Goal: Task Accomplishment & Management: Use online tool/utility

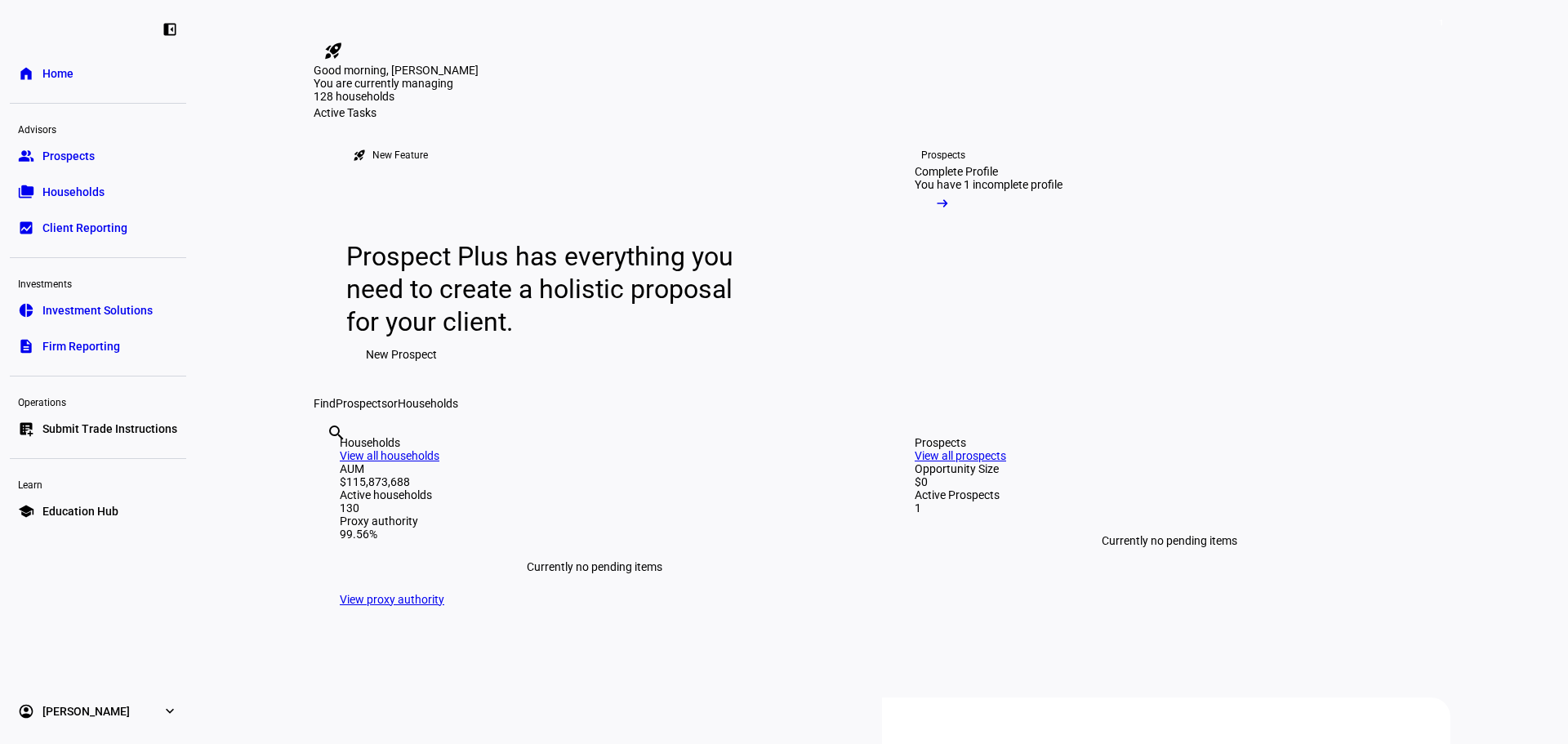
click at [94, 191] on span "Households" at bounding box center [73, 192] width 62 height 16
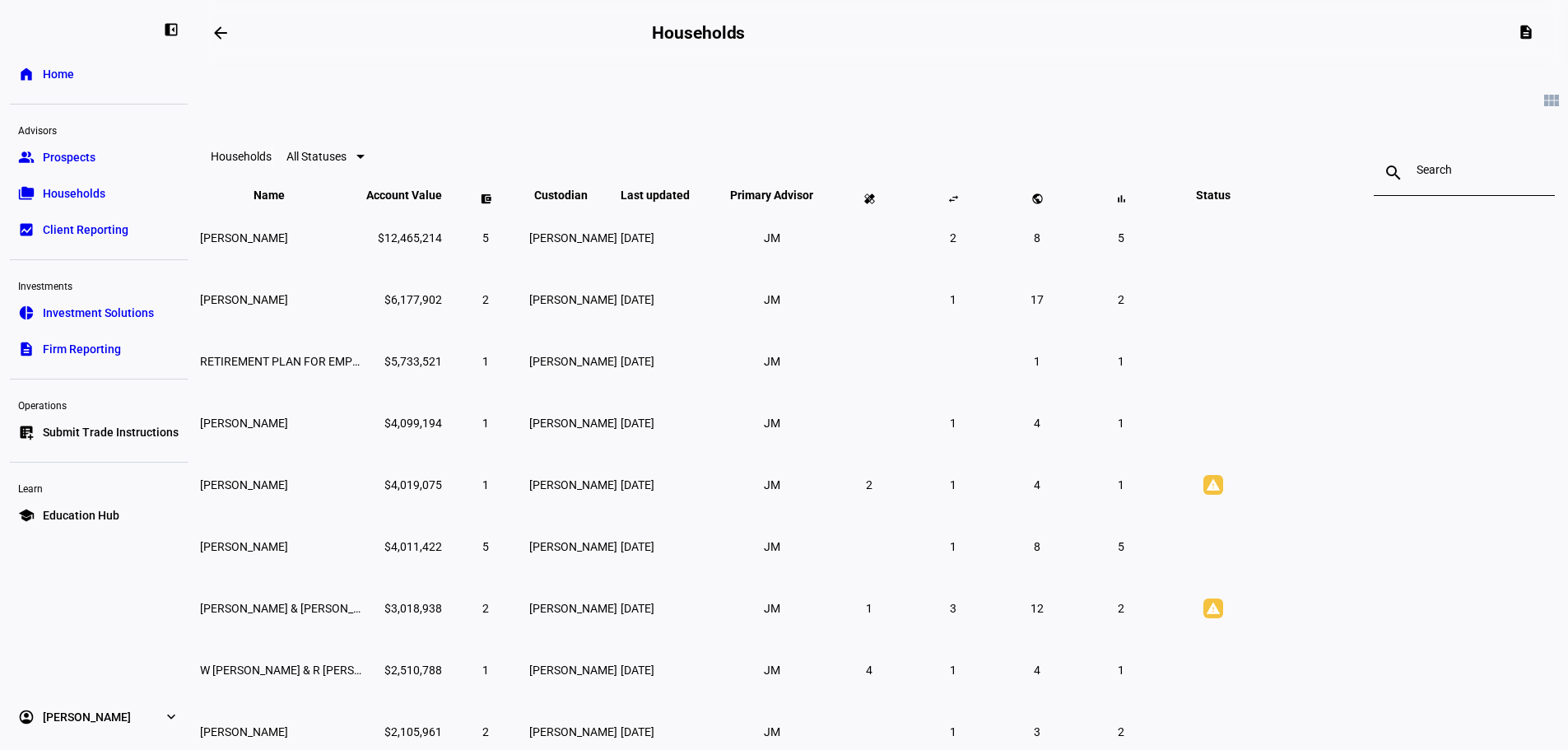
click at [1416, 176] on input at bounding box center [1464, 169] width 95 height 13
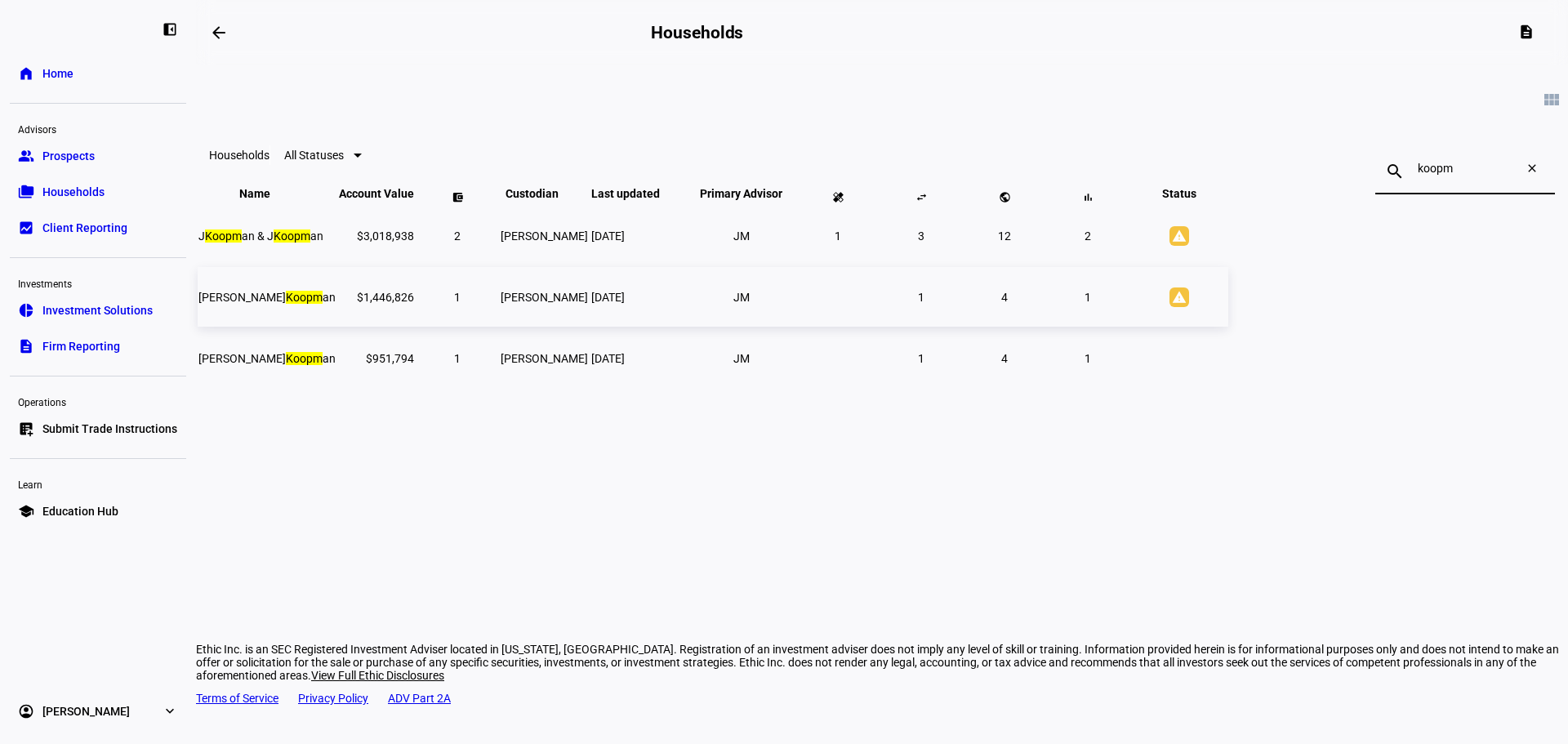
type input "koopm"
click at [335, 304] on span "[PERSON_NAME] A Koopm an" at bounding box center [267, 297] width 138 height 13
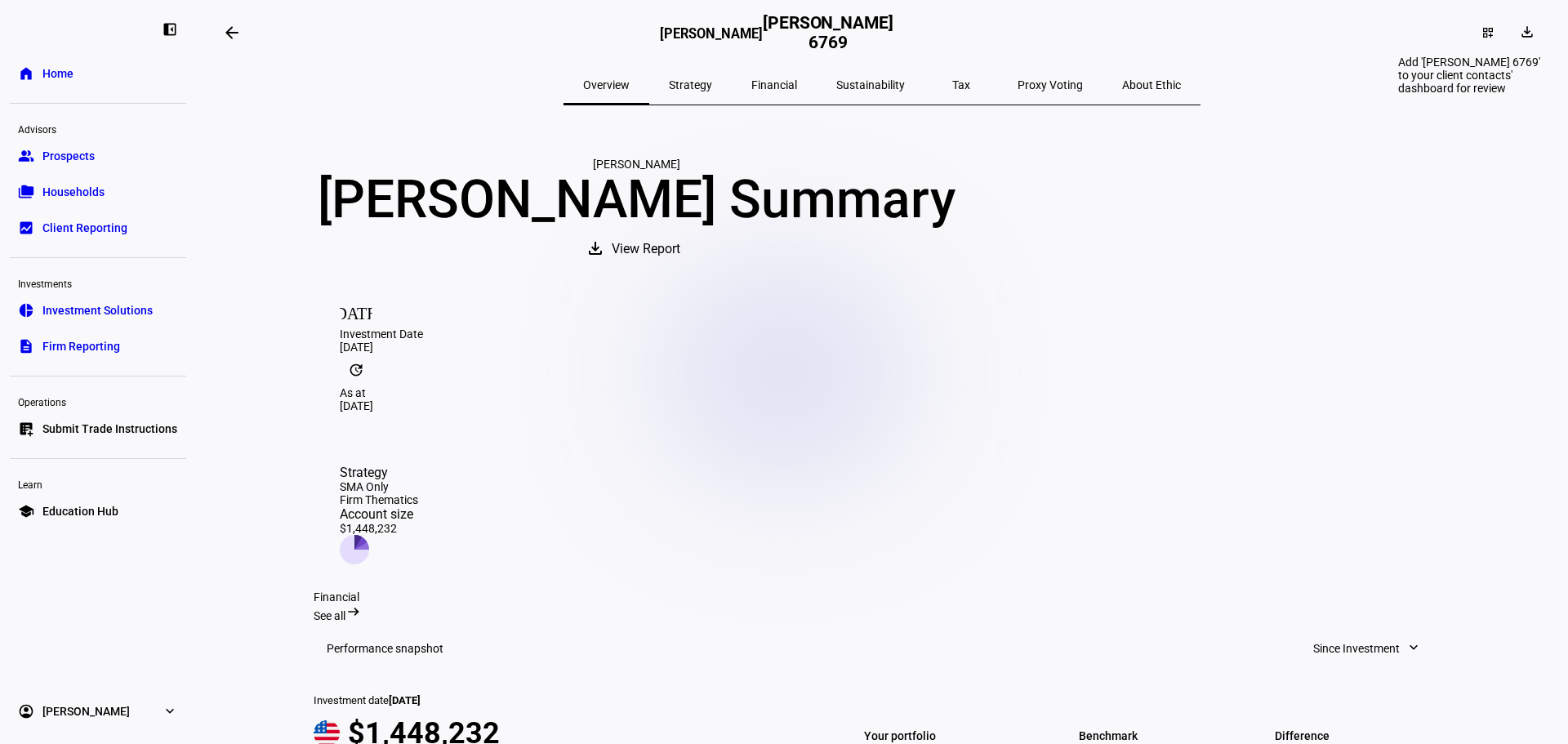
click at [1482, 34] on mat-icon "dashboard_customize" at bounding box center [1488, 32] width 13 height 13
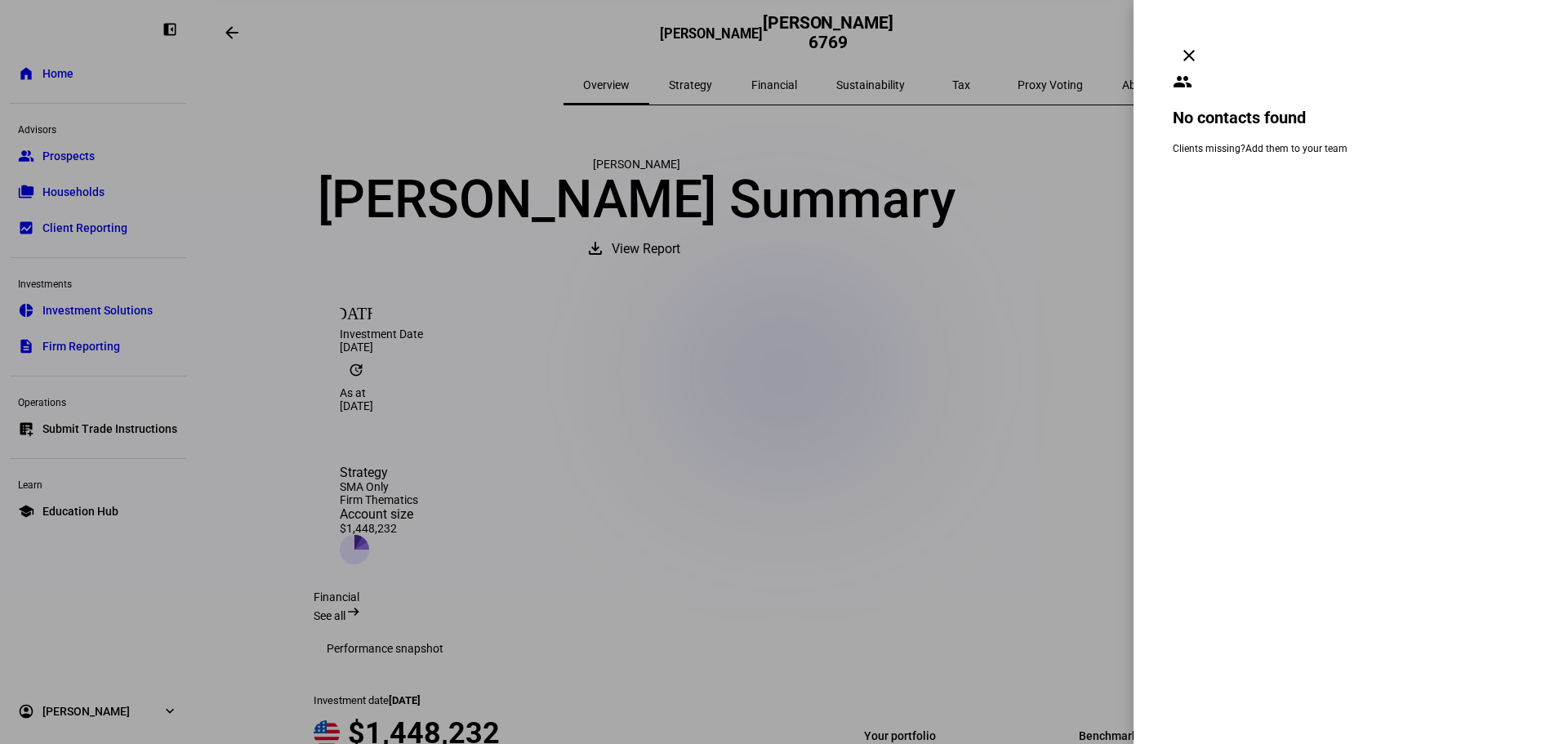
click at [1199, 46] on mat-icon "clear" at bounding box center [1189, 55] width 20 height 20
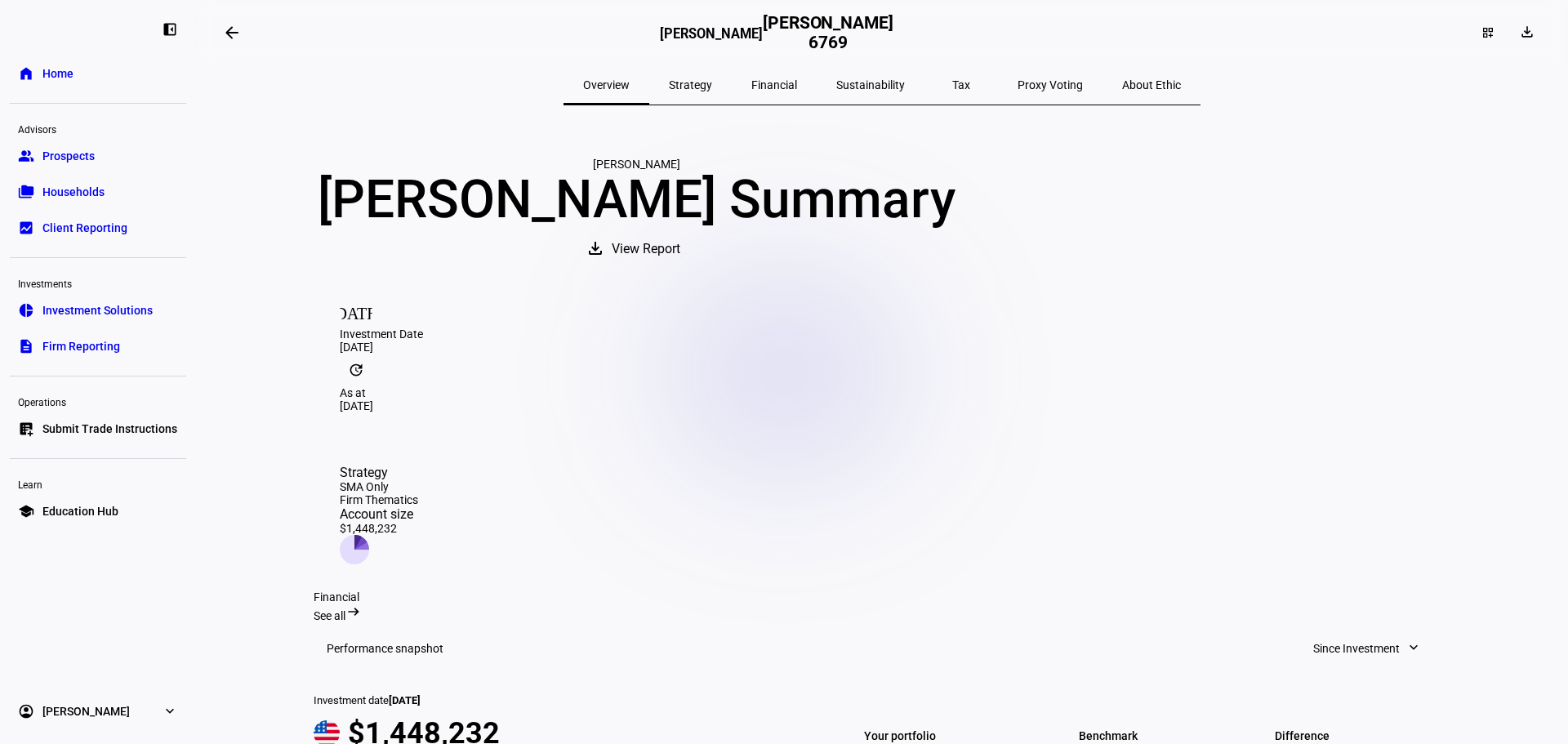
click at [875, 86] on span "Sustainability" at bounding box center [870, 84] width 69 height 11
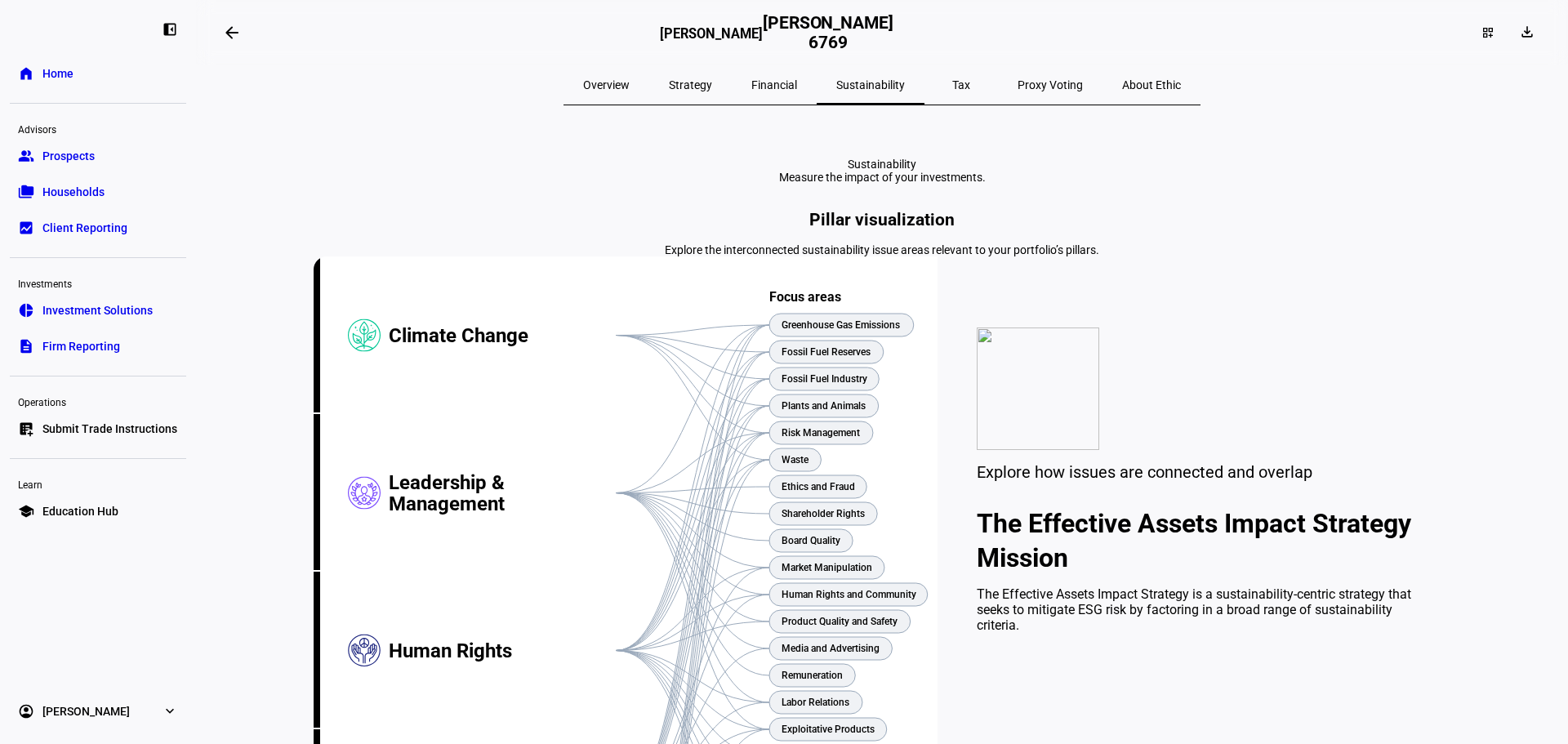
click at [797, 83] on span "Financial" at bounding box center [774, 84] width 46 height 11
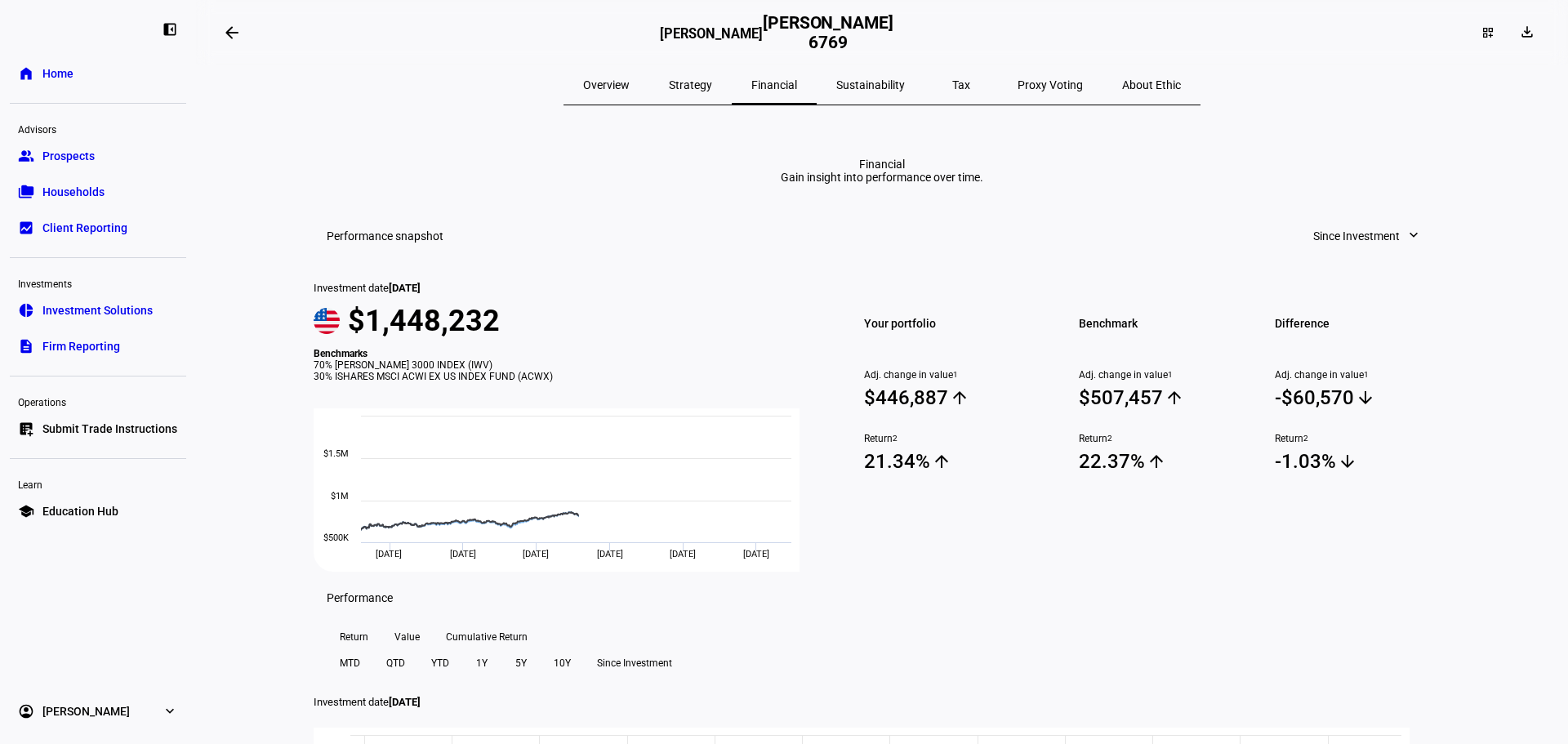
click at [712, 83] on span "Strategy" at bounding box center [691, 84] width 43 height 11
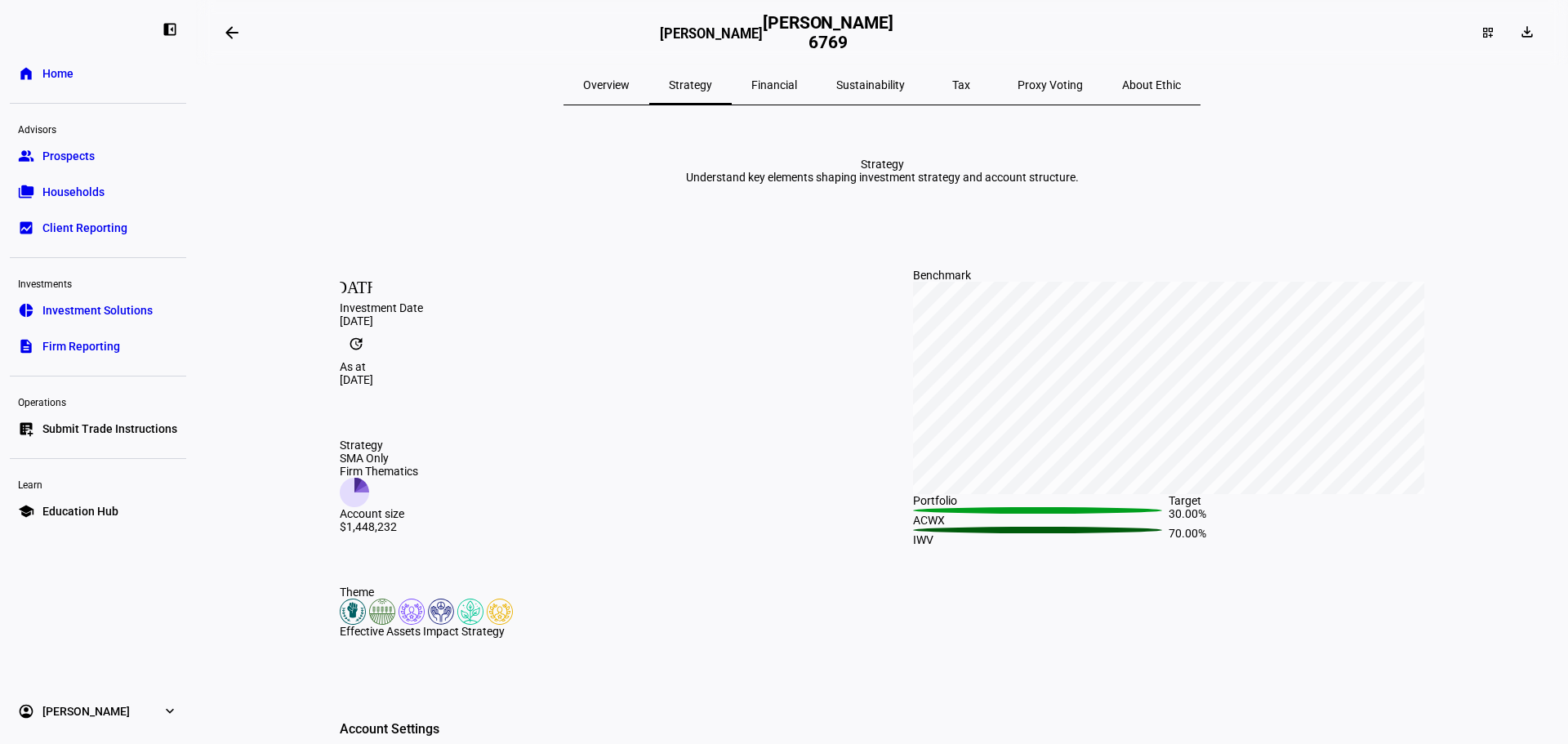
click at [630, 89] on span "Overview" at bounding box center [606, 84] width 46 height 11
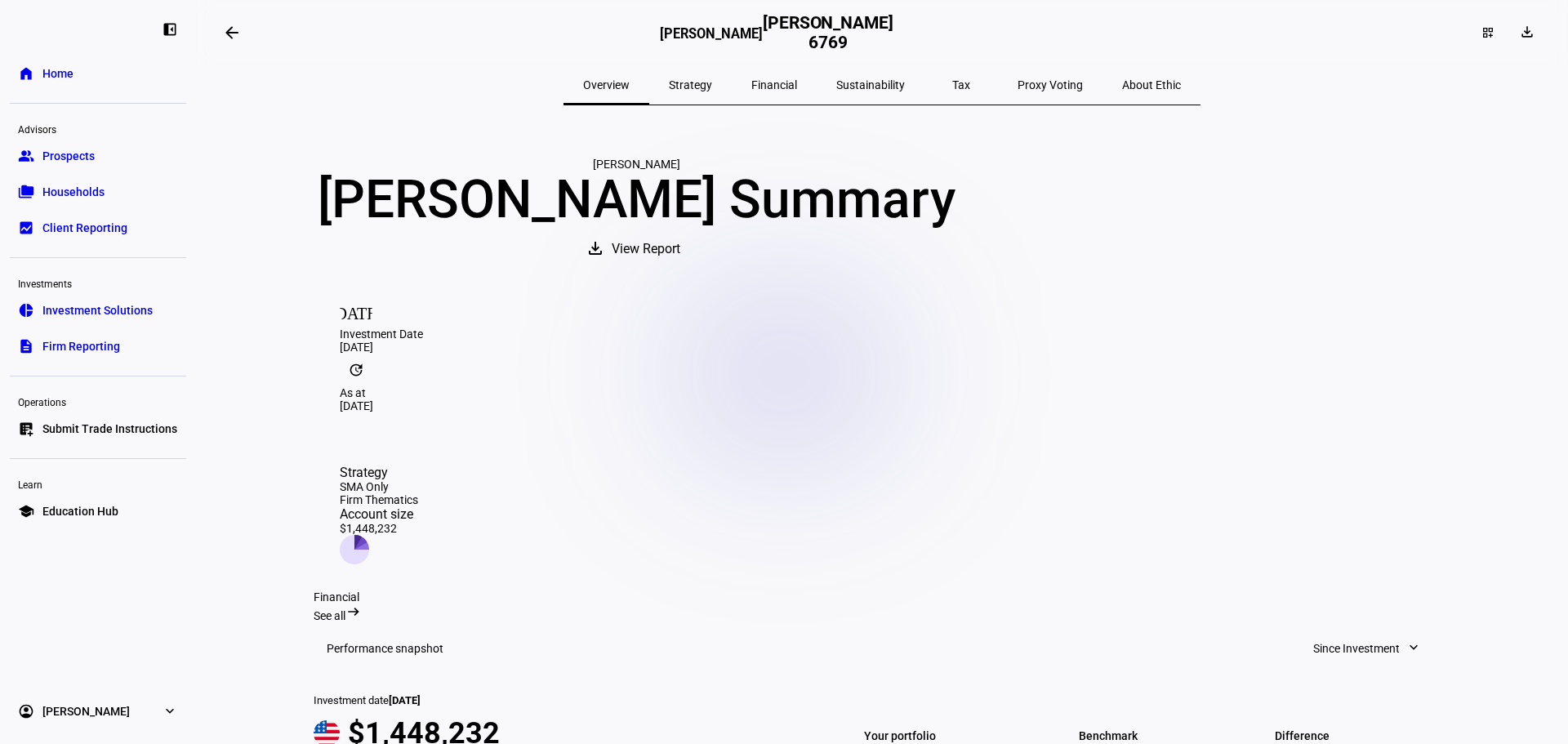
click at [83, 218] on link "bid_landscape Client Reporting" at bounding box center [97, 228] width 176 height 33
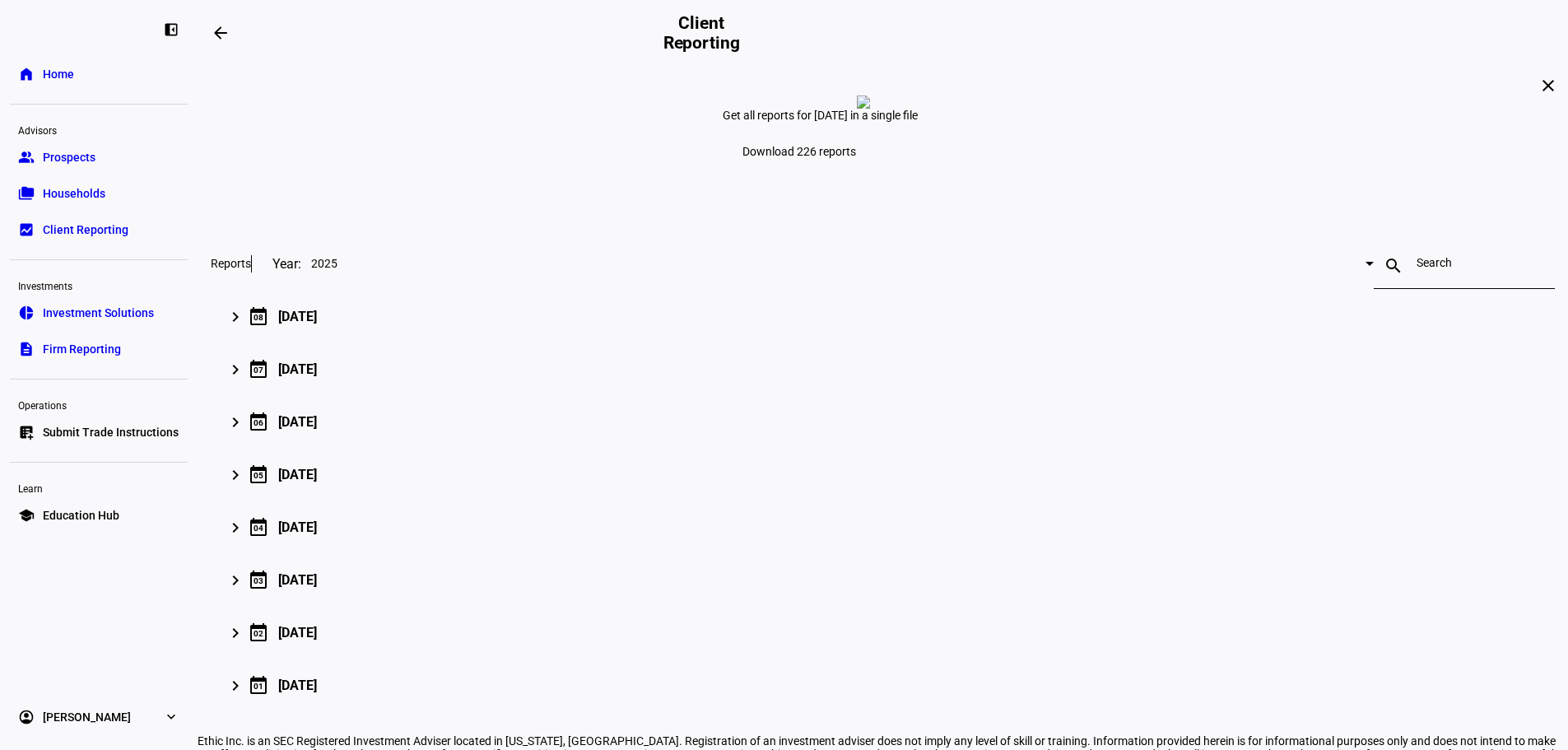
click at [77, 198] on span "Households" at bounding box center [74, 193] width 62 height 16
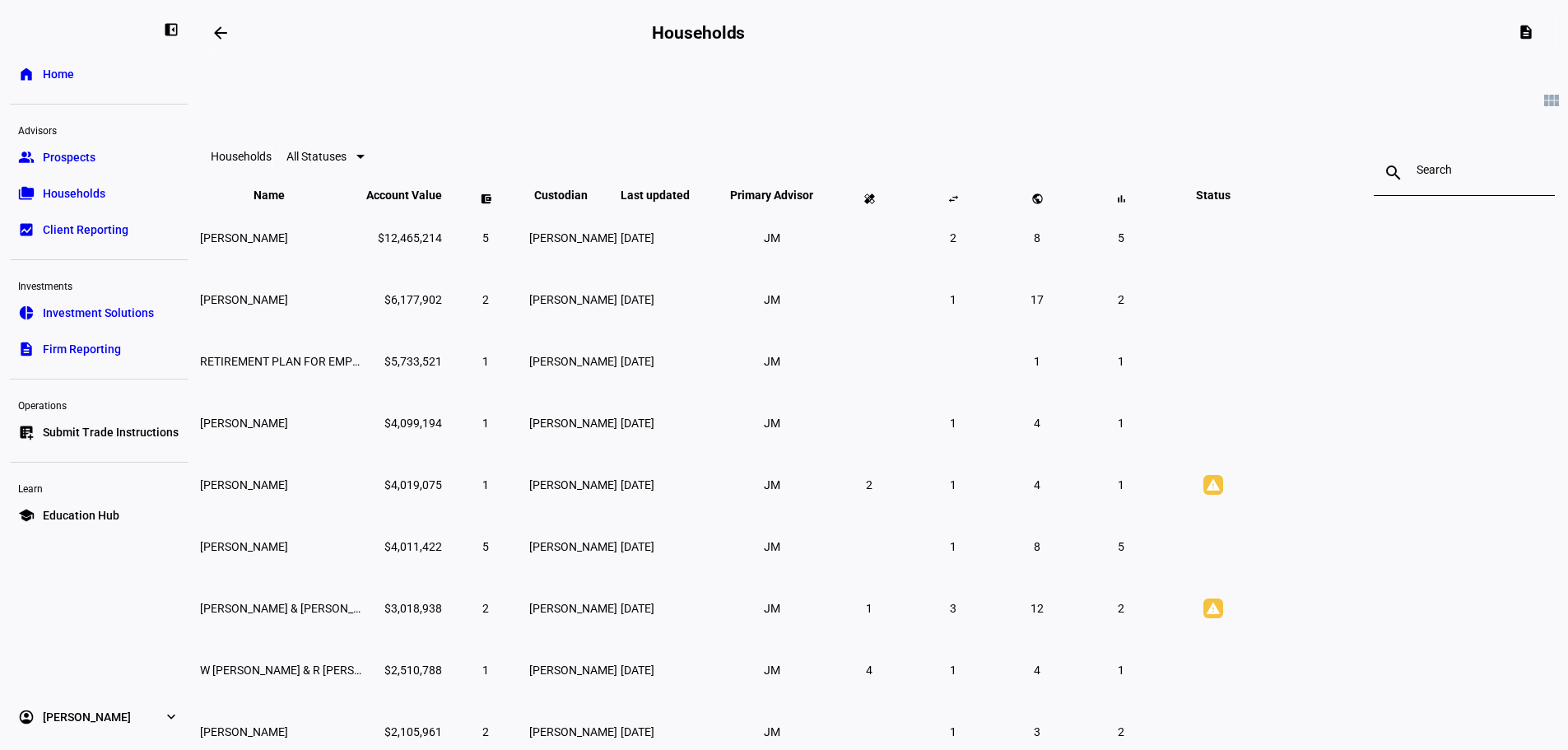
click at [1416, 176] on input at bounding box center [1464, 169] width 95 height 13
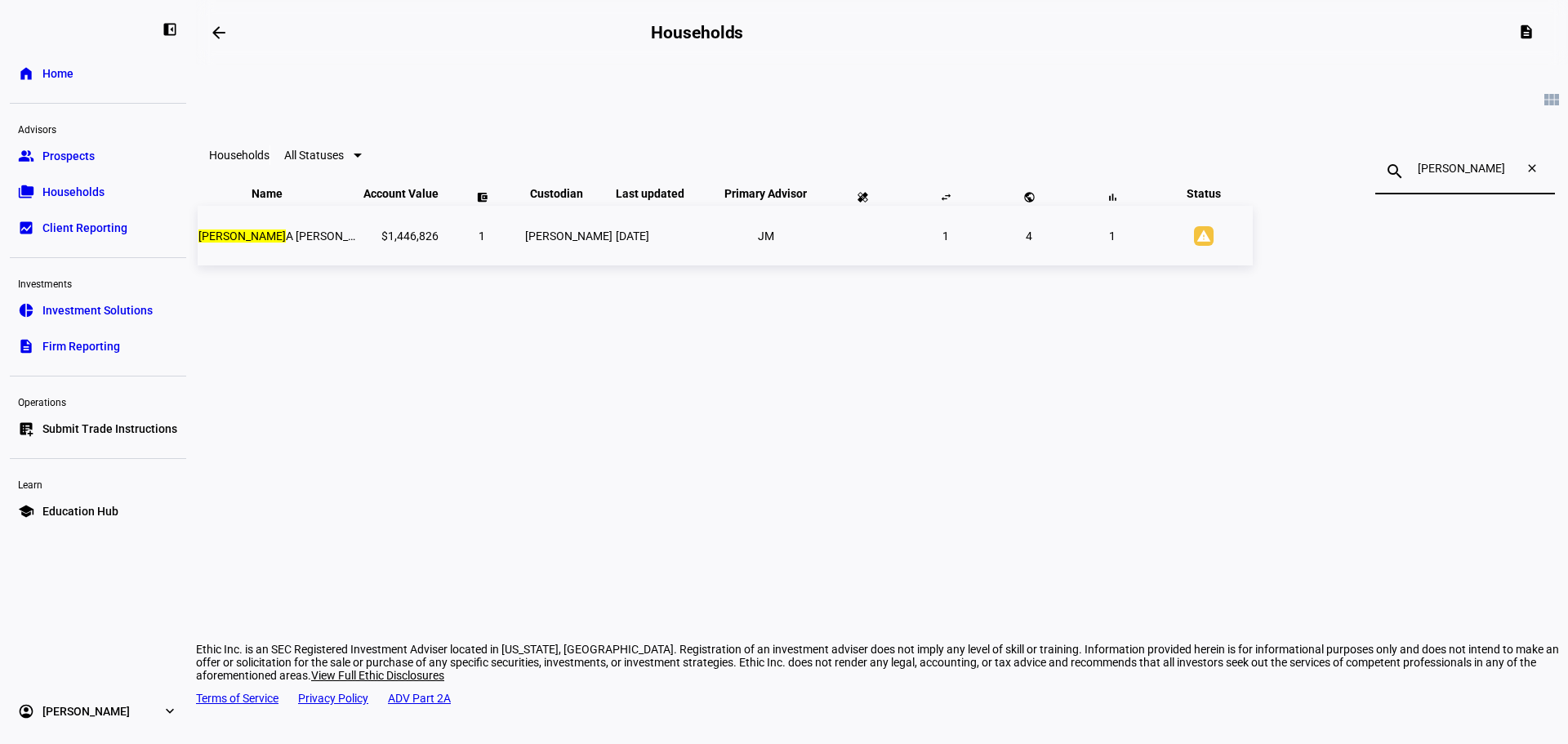
type input "[PERSON_NAME]"
click at [383, 243] on span "[PERSON_NAME]" at bounding box center [291, 236] width 185 height 13
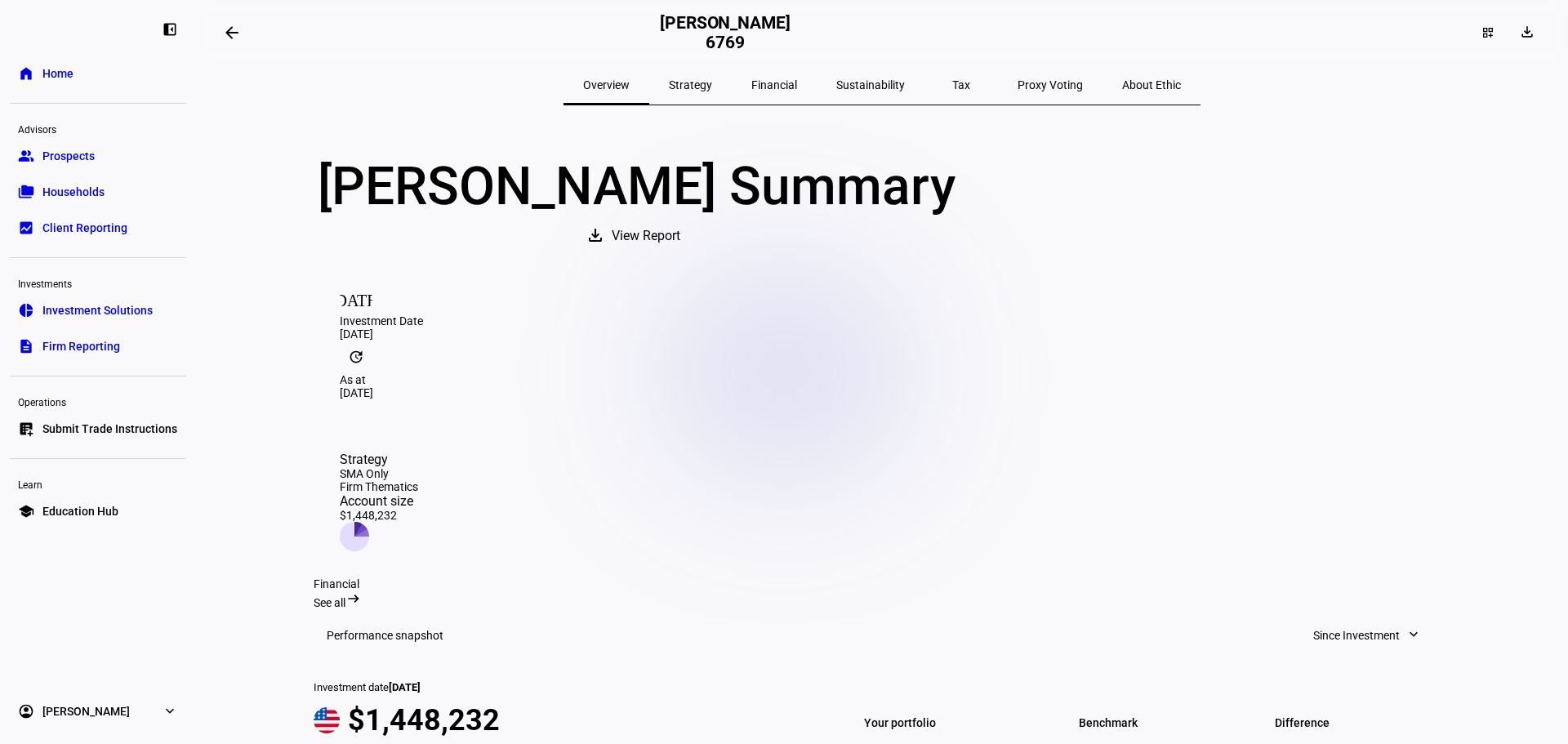
click at [841, 85] on span "Sustainability" at bounding box center [870, 84] width 69 height 11
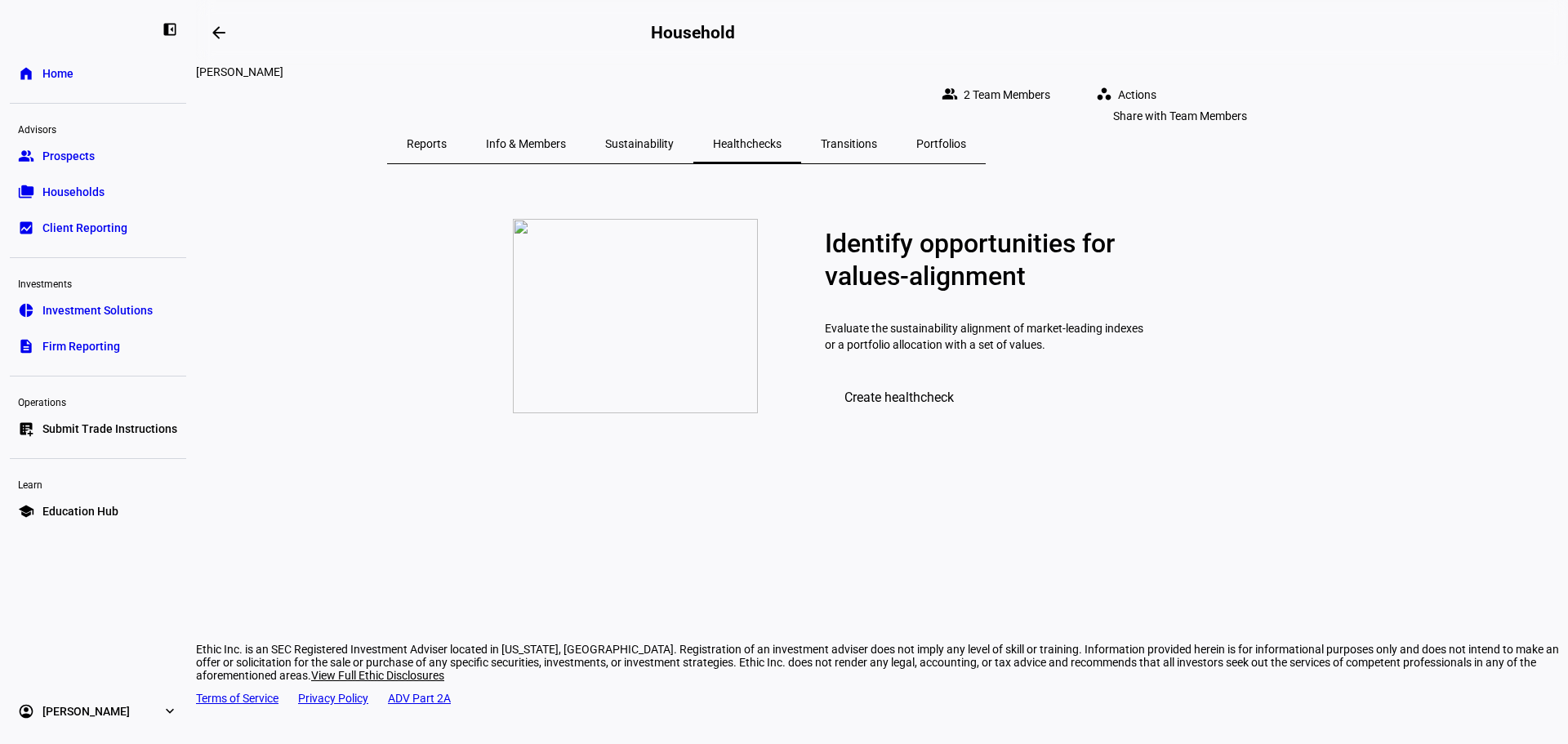
click at [958, 86] on mat-icon "group" at bounding box center [950, 94] width 16 height 16
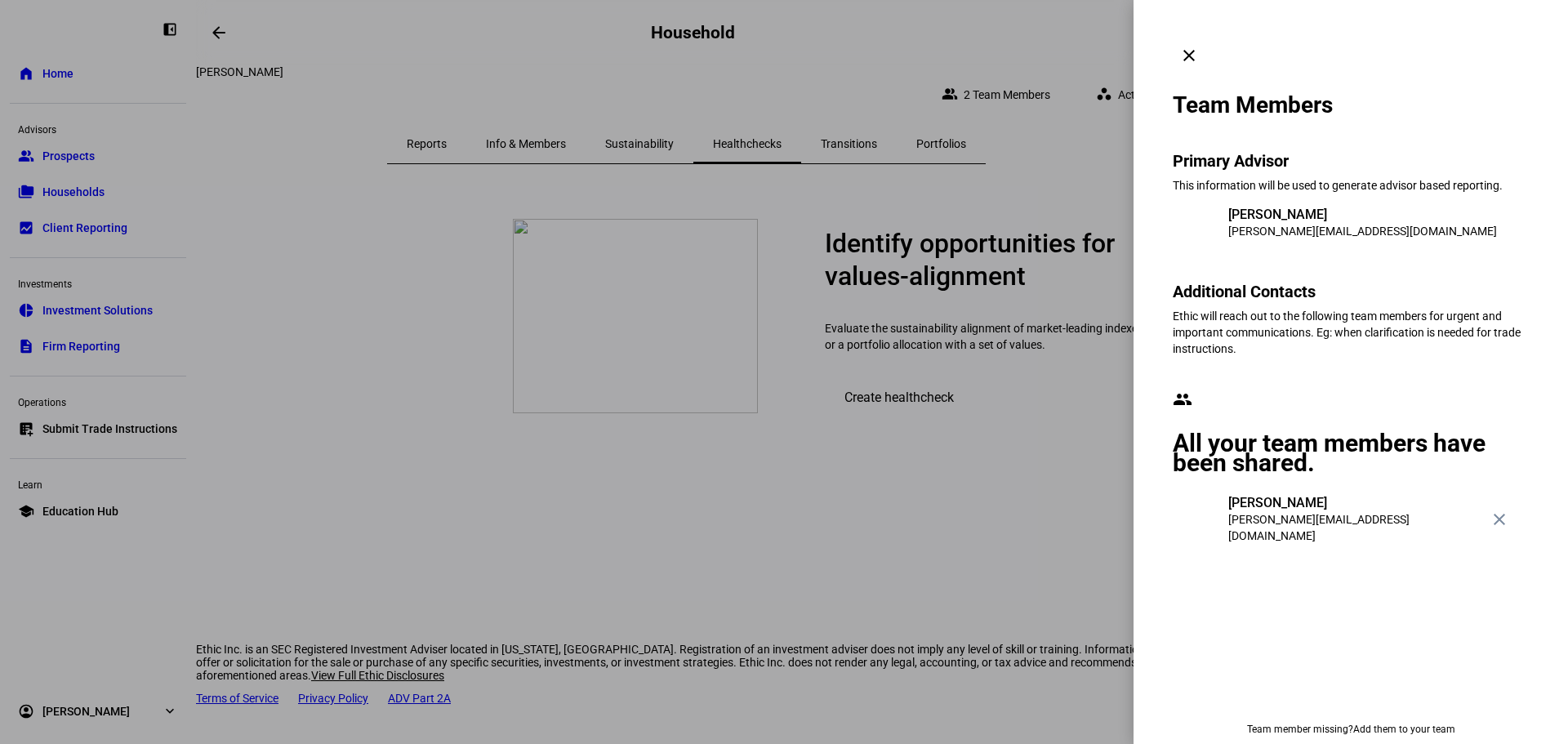
click at [1199, 46] on mat-icon "clear" at bounding box center [1189, 55] width 20 height 20
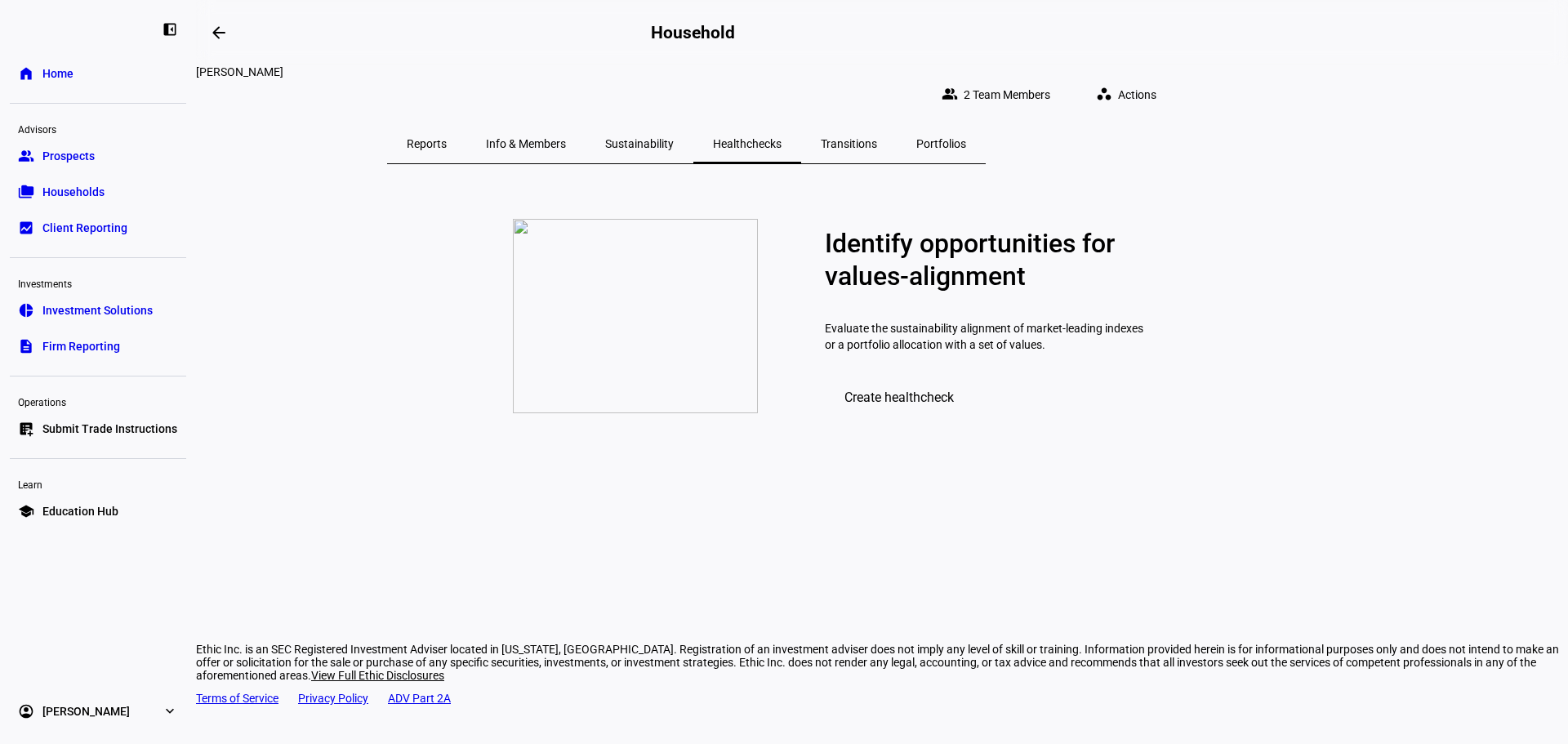
click at [923, 416] on span at bounding box center [899, 397] width 149 height 40
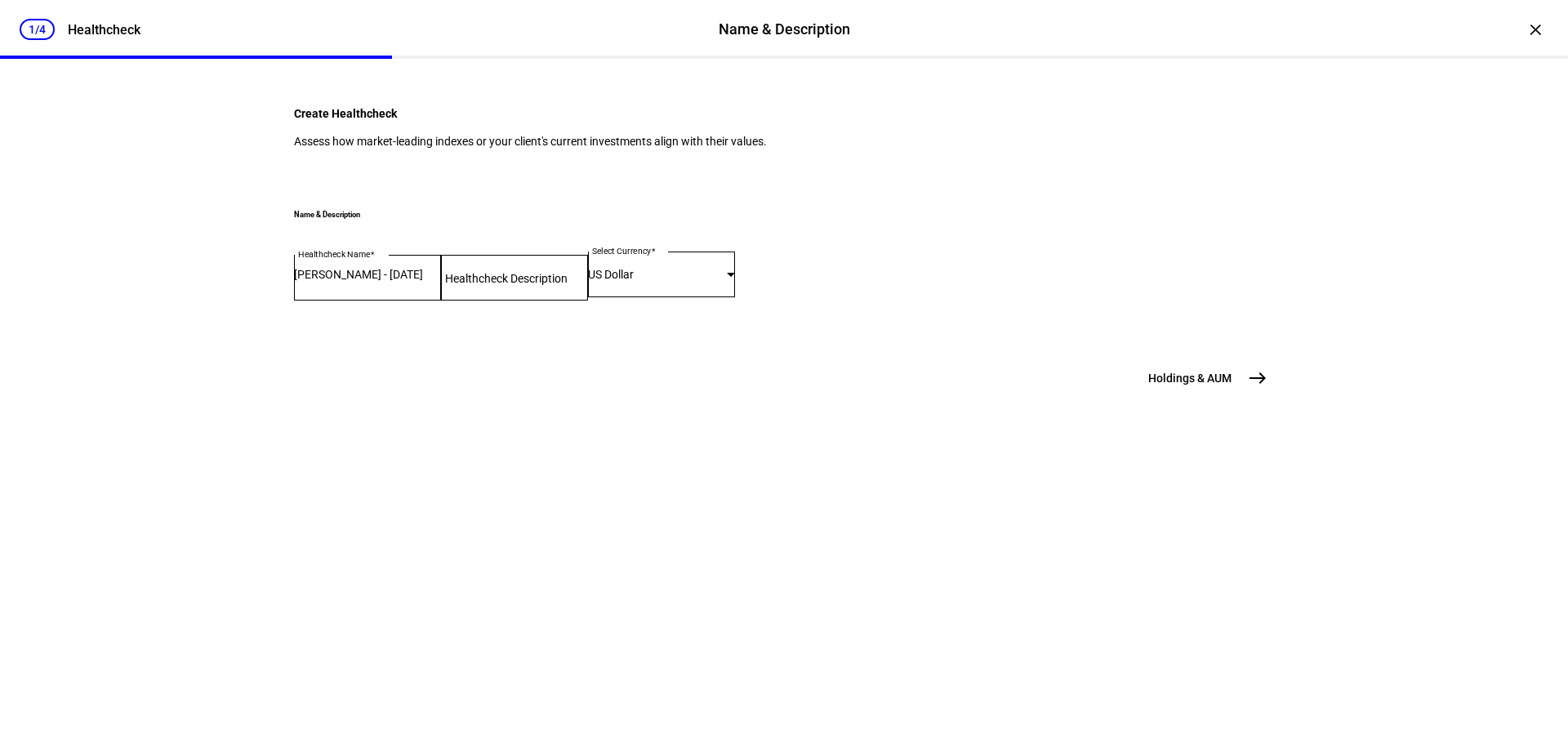
scroll to position [66, 0]
click at [588, 281] on input "Healthcheck Description" at bounding box center [514, 274] width 147 height 13
type input "Transferred Securities"
click at [1264, 395] on span "east" at bounding box center [1257, 378] width 33 height 33
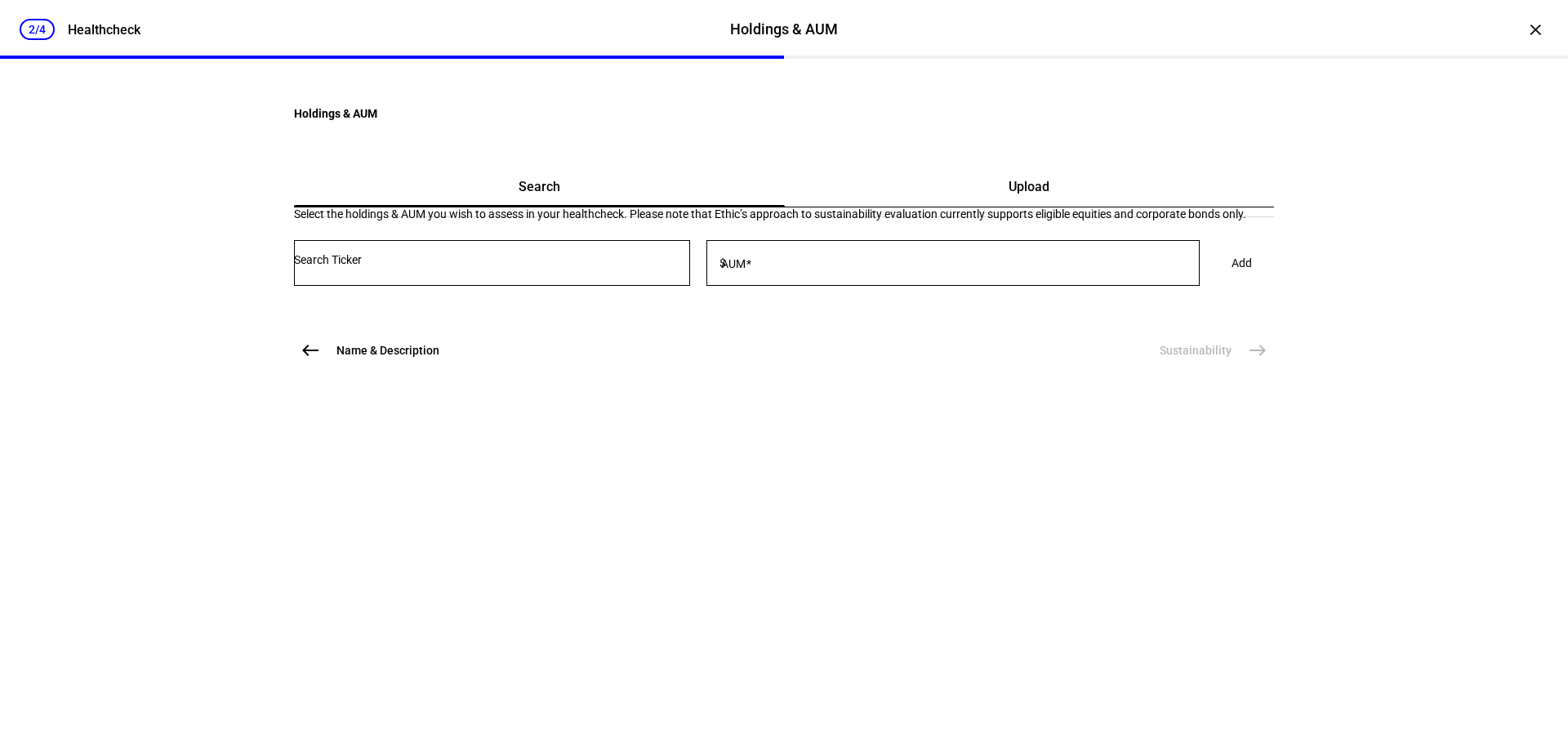
click at [1009, 194] on span "Upload" at bounding box center [1029, 187] width 40 height 13
